Goal: Navigation & Orientation: Find specific page/section

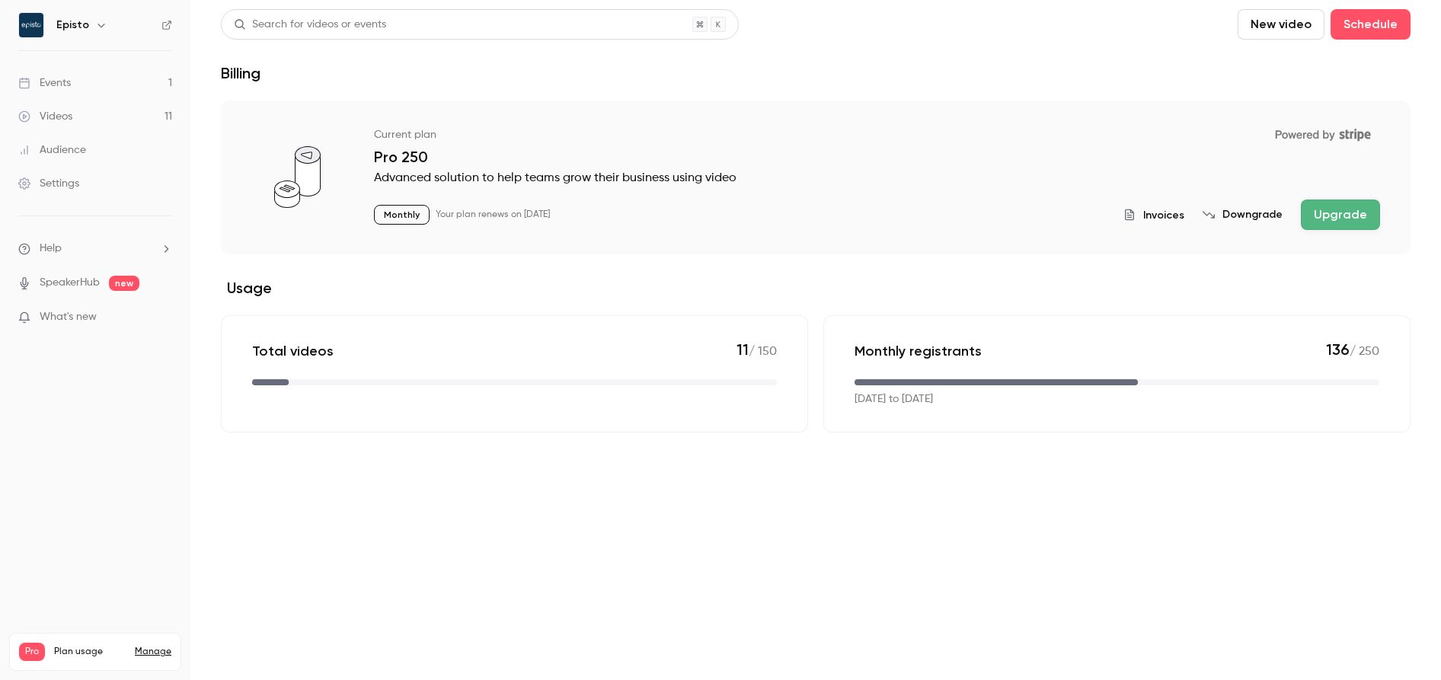
click at [1342, 352] on span "136" at bounding box center [1338, 349] width 24 height 18
click at [1333, 343] on span "136" at bounding box center [1338, 349] width 24 height 18
click at [94, 85] on link "Events 1" at bounding box center [95, 83] width 190 height 34
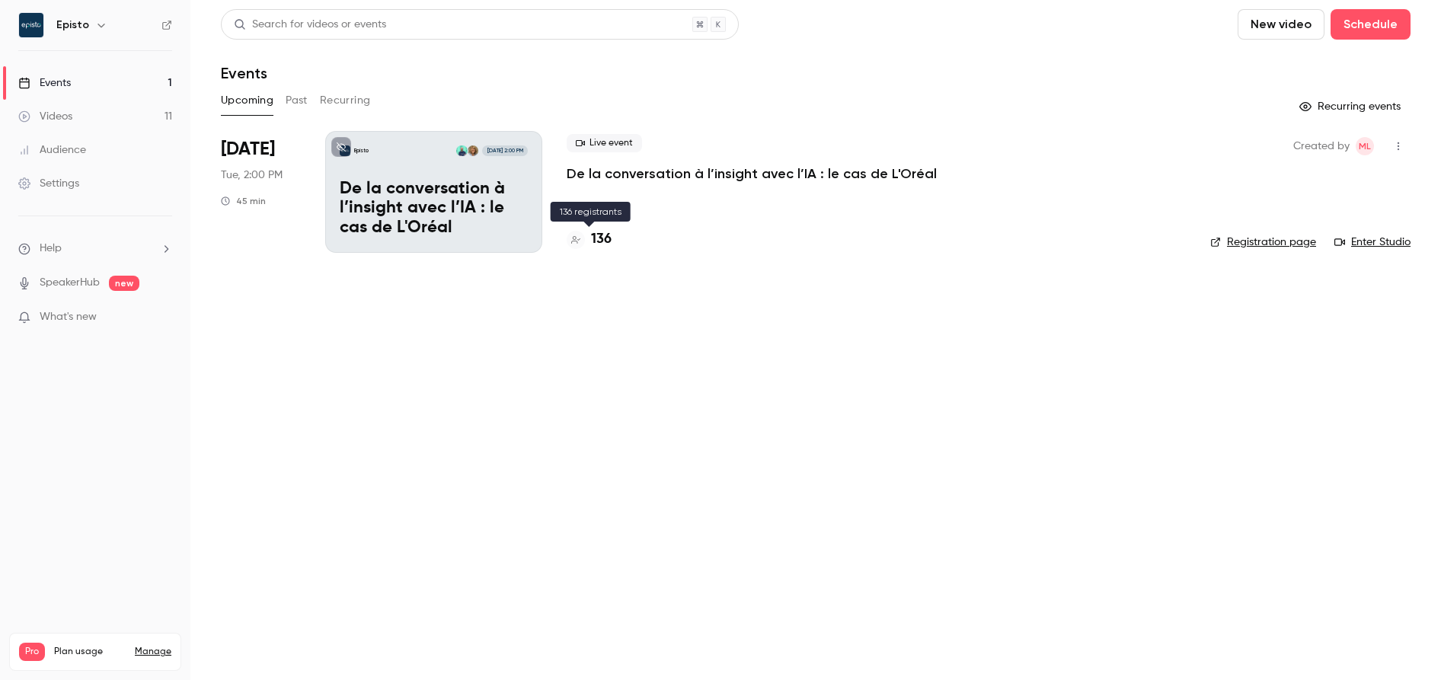
click at [597, 242] on h4 "136" at bounding box center [601, 239] width 21 height 21
